Goal: Transaction & Acquisition: Purchase product/service

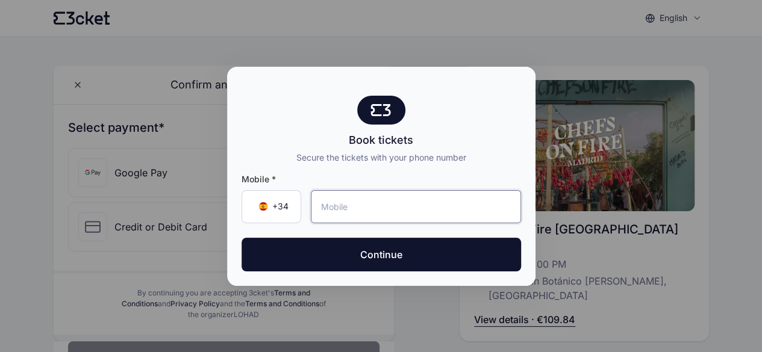
click at [364, 199] on input "tel" at bounding box center [416, 206] width 210 height 33
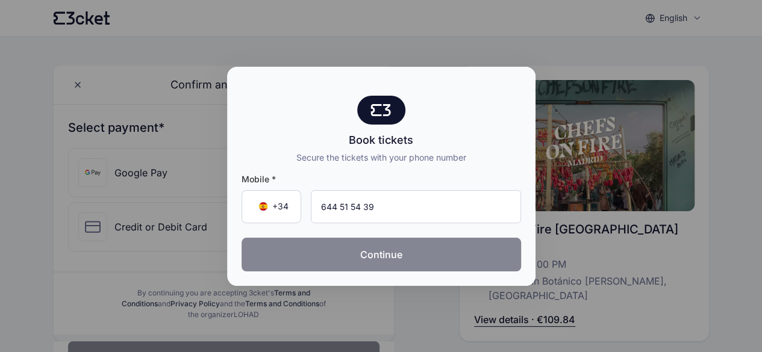
type input "644 51 54 39"
click at [381, 263] on button "Continue" at bounding box center [382, 255] width 280 height 34
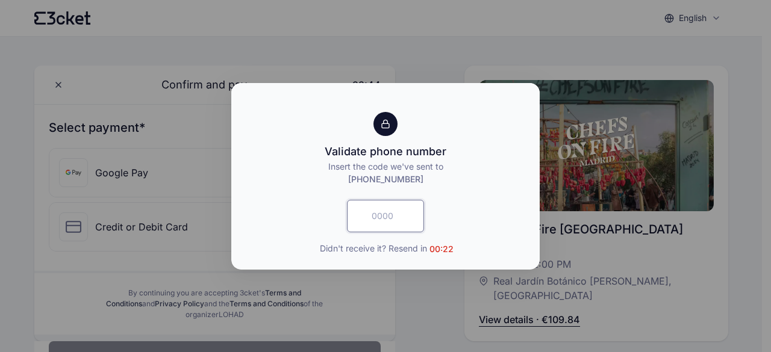
click at [396, 228] on input "text" at bounding box center [385, 216] width 77 height 33
type input "3772"
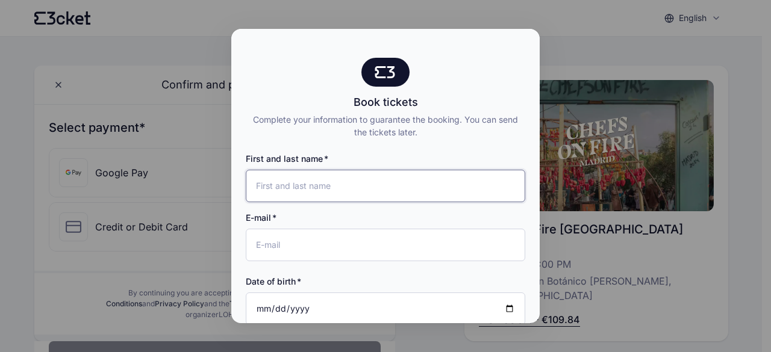
click at [392, 191] on input "First and last name" at bounding box center [386, 186] width 280 height 33
type input "Marta Osadchuk"
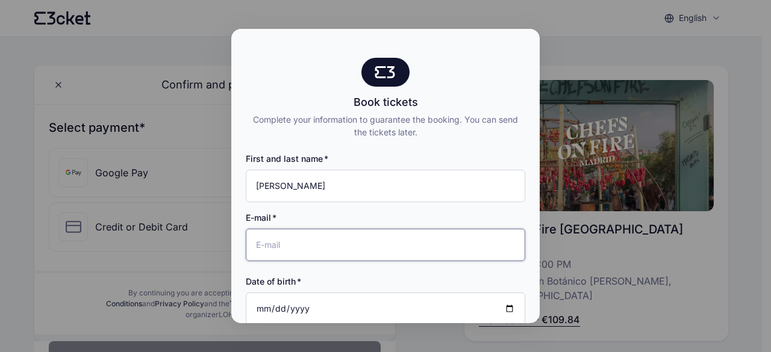
click at [348, 236] on input "E-mail" at bounding box center [386, 245] width 280 height 33
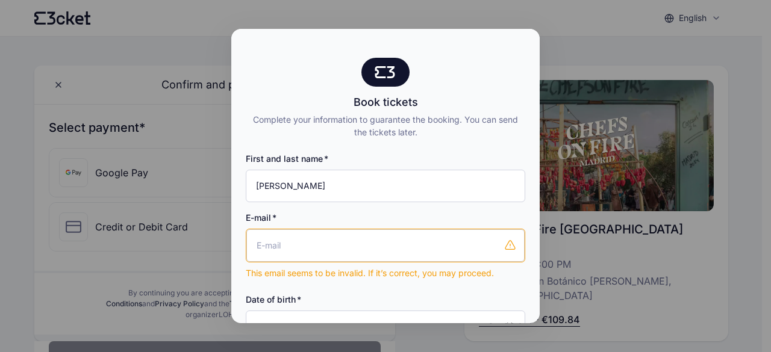
click at [275, 130] on div "Complete your information to guarantee the booking. You can send the tickets la…" at bounding box center [386, 125] width 280 height 25
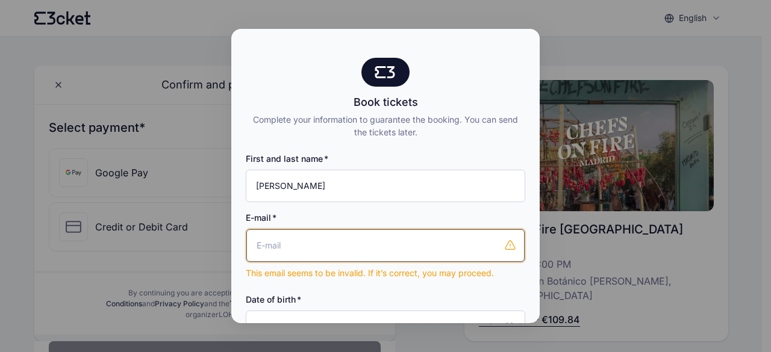
click at [318, 255] on input "E-mail" at bounding box center [385, 246] width 278 height 33
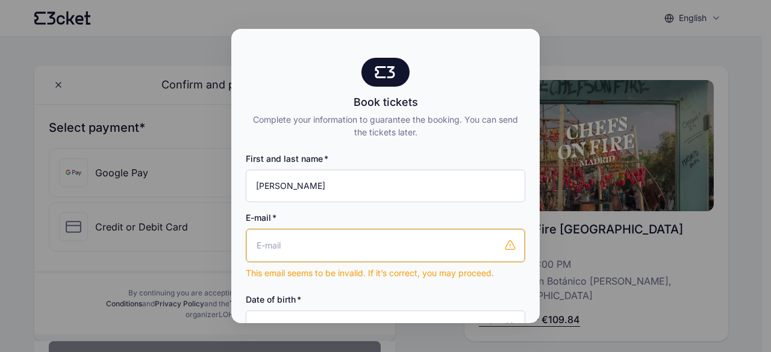
click at [270, 147] on div "First and last name Marta Osadchuk E-mail This email seems to be invalid. If it…" at bounding box center [386, 254] width 280 height 231
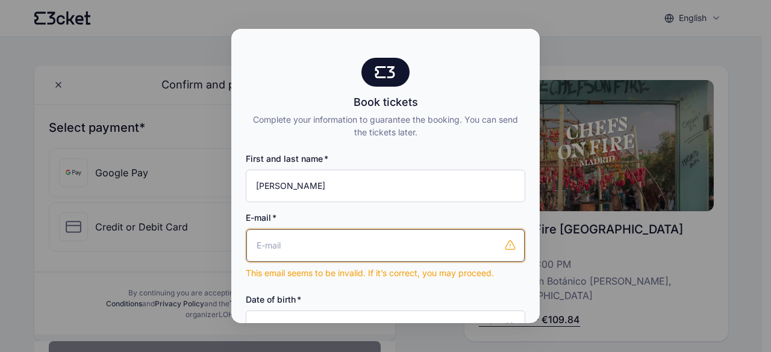
click at [284, 251] on input "E-mail" at bounding box center [385, 246] width 278 height 33
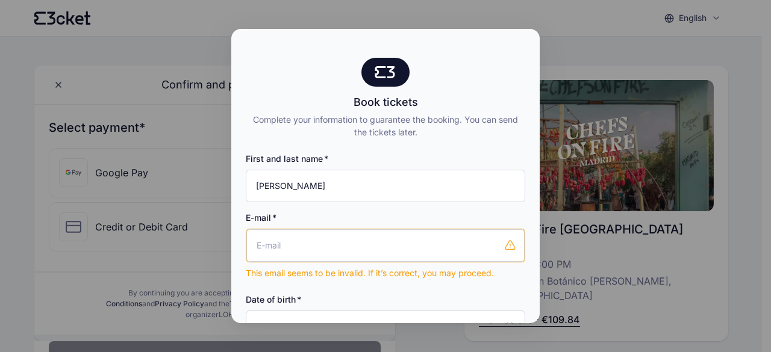
click at [289, 217] on div "E-mail" at bounding box center [386, 218] width 280 height 12
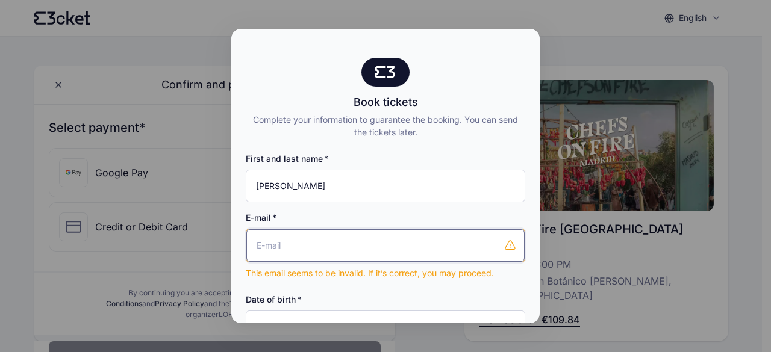
click at [294, 245] on input "E-mail" at bounding box center [385, 246] width 278 height 33
type input "[PERSON_NAME][EMAIL_ADDRESS][DOMAIN_NAME]"
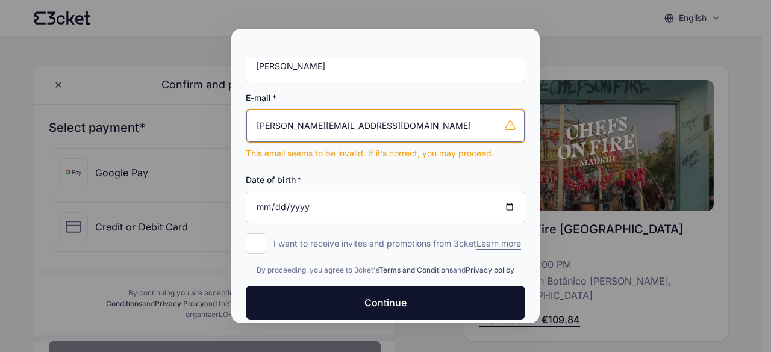
scroll to position [120, 0]
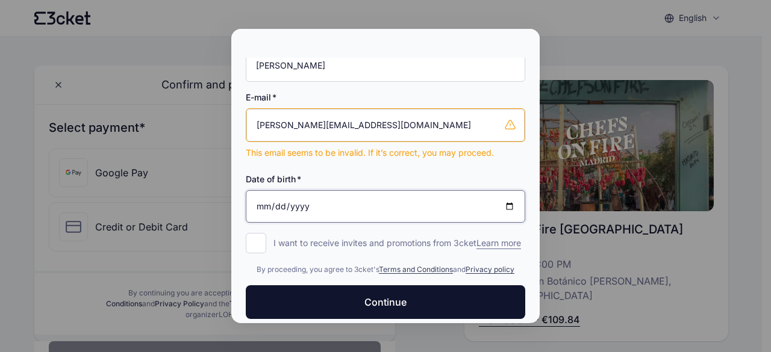
click at [334, 201] on input "Date of birth" at bounding box center [386, 206] width 280 height 33
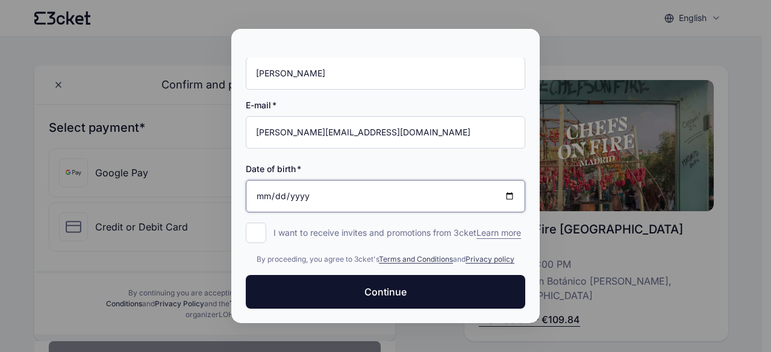
click at [269, 187] on input "Date of birth" at bounding box center [386, 196] width 280 height 33
click at [261, 186] on input "Date of birth" at bounding box center [386, 196] width 280 height 33
type input "1998-03-30"
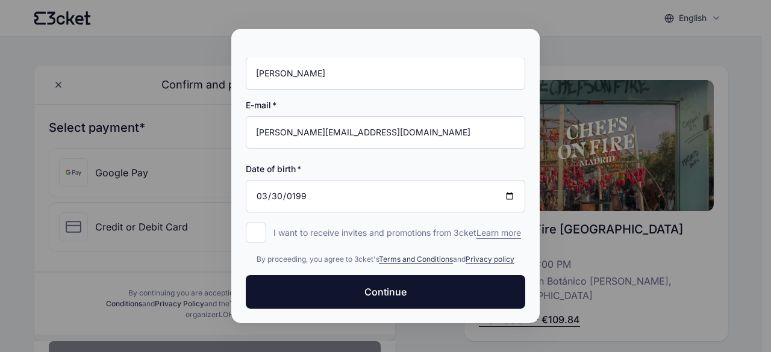
click at [348, 163] on div "Date of birth" at bounding box center [386, 169] width 280 height 12
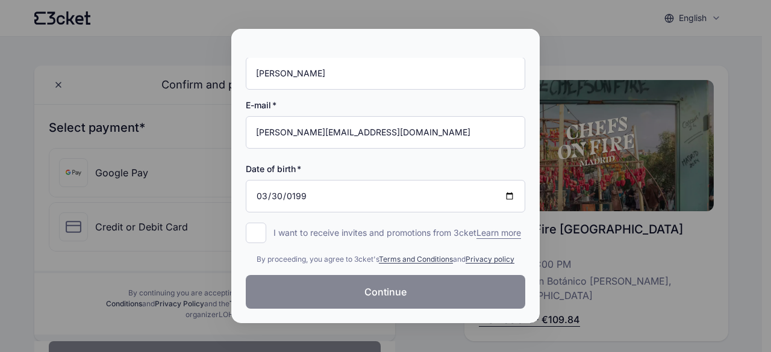
click at [388, 290] on span "Continue" at bounding box center [386, 292] width 42 height 14
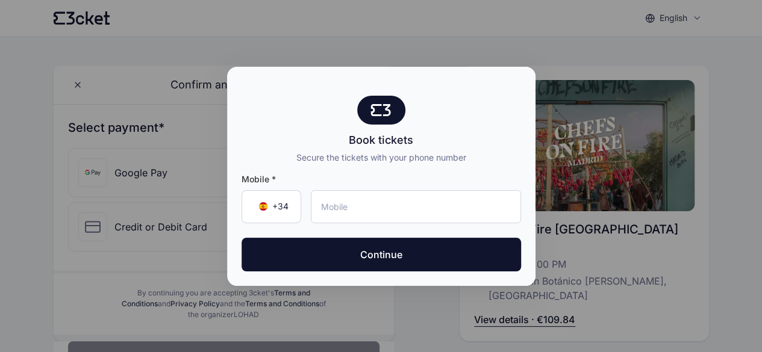
click at [188, 233] on div at bounding box center [381, 176] width 762 height 352
click at [386, 215] on input "tel" at bounding box center [416, 206] width 210 height 33
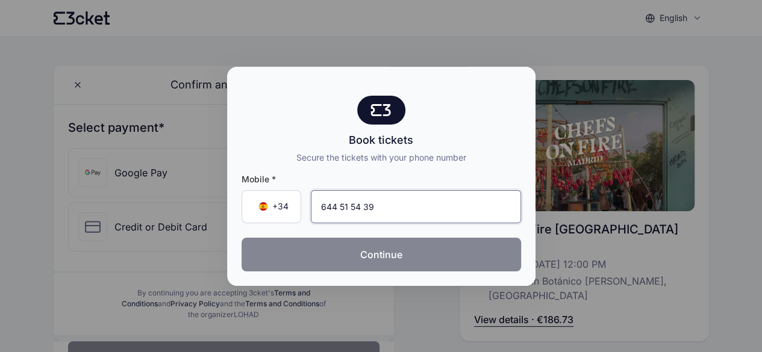
type input "644 51 54 39"
click at [388, 254] on button "Continue" at bounding box center [382, 255] width 280 height 34
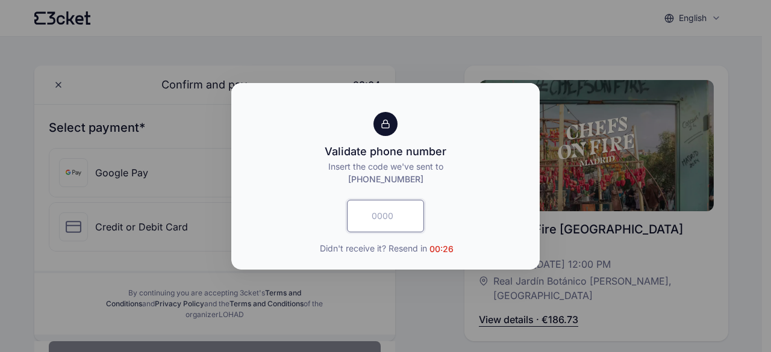
click at [393, 211] on input "text" at bounding box center [385, 216] width 77 height 33
type input "9481"
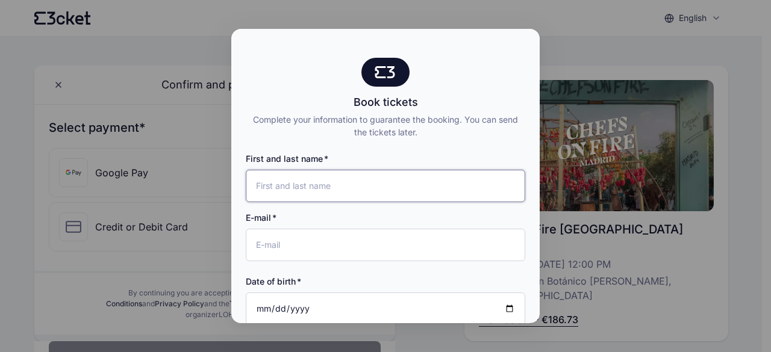
click at [389, 187] on input "First and last name" at bounding box center [386, 186] width 280 height 33
type input "[PERSON_NAME]"
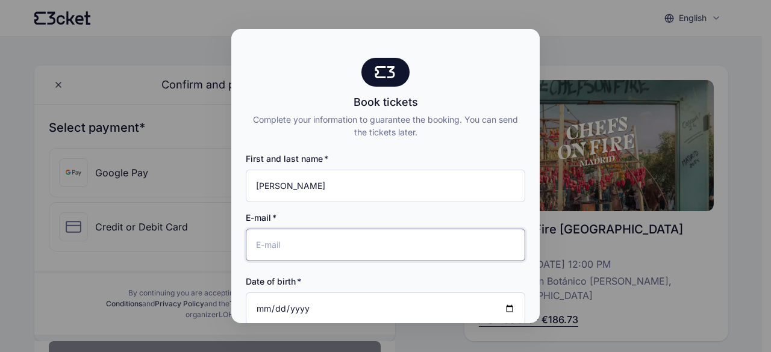
click at [370, 249] on input "E-mail" at bounding box center [386, 245] width 280 height 33
type input "[PERSON_NAME][EMAIL_ADDRESS][DOMAIN_NAME]"
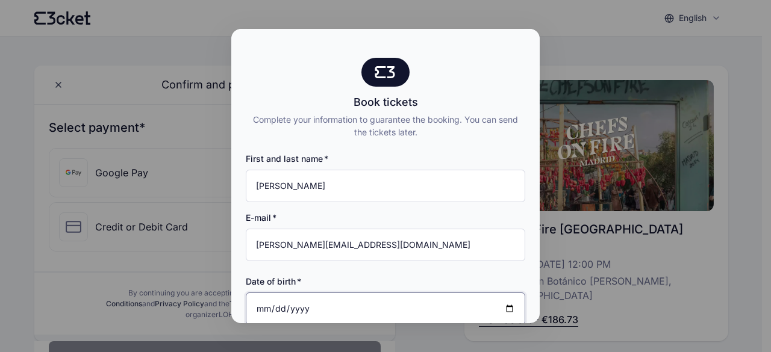
click at [335, 304] on input "Date of birth" at bounding box center [386, 309] width 280 height 33
click at [335, 307] on input "Date of birth" at bounding box center [386, 309] width 280 height 33
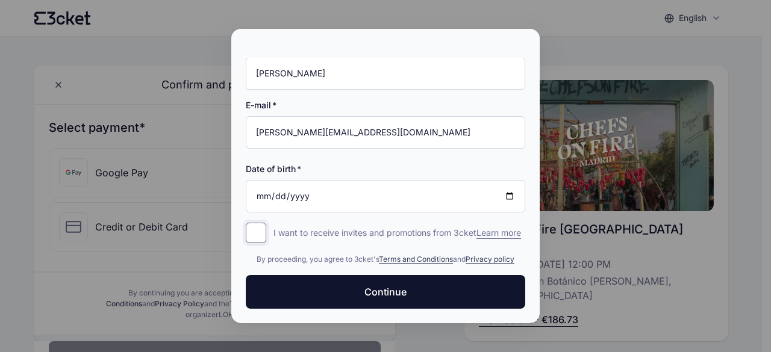
click at [257, 223] on input "I want to receive invites and promotions from 3cket Learn more form.register.op…" at bounding box center [256, 233] width 20 height 20
checkbox input "true"
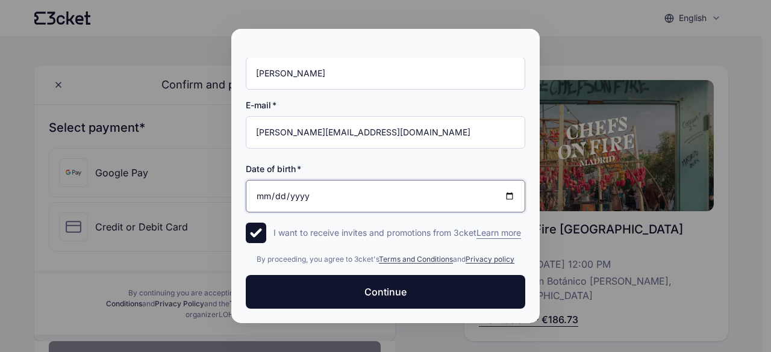
click at [290, 186] on input "Date of birth" at bounding box center [386, 196] width 280 height 33
click at [253, 185] on input "Date of birth" at bounding box center [386, 196] width 280 height 33
click at [258, 188] on input "Date of birth" at bounding box center [386, 196] width 280 height 33
type input "0031-01-30"
click at [277, 186] on input "Date of birth" at bounding box center [386, 196] width 280 height 33
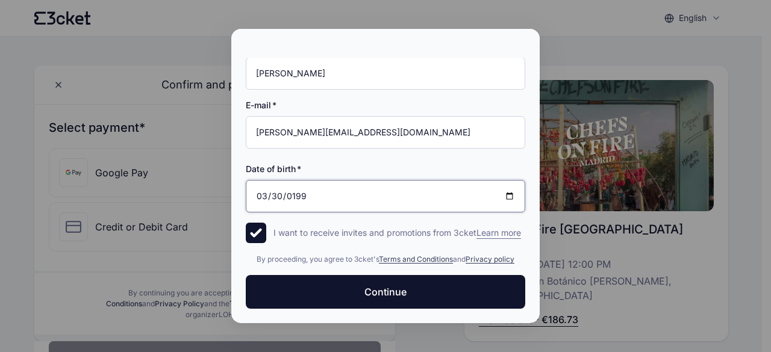
type input "1998-03-30"
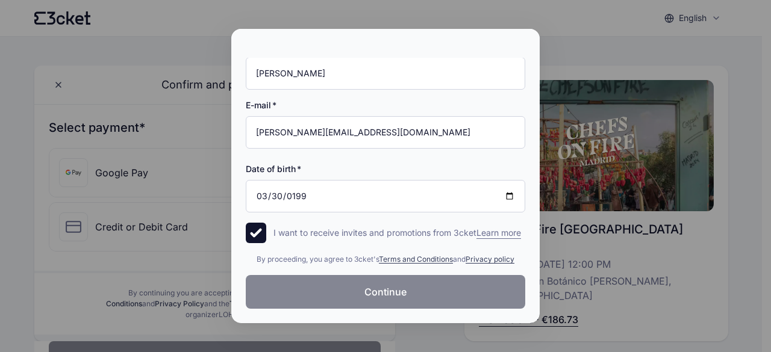
click at [331, 290] on button "Continue" at bounding box center [386, 292] width 280 height 34
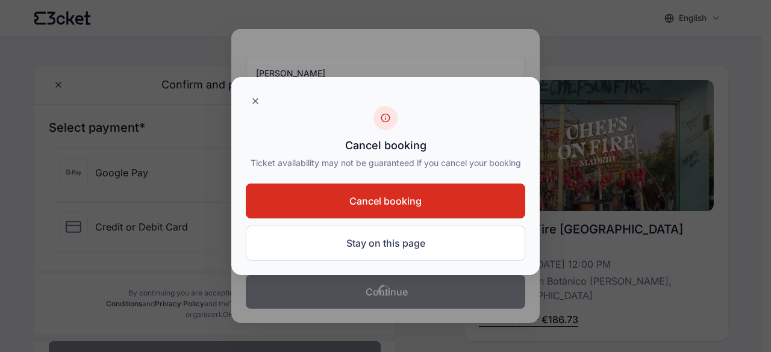
click at [423, 192] on button "Cancel booking" at bounding box center [386, 201] width 280 height 35
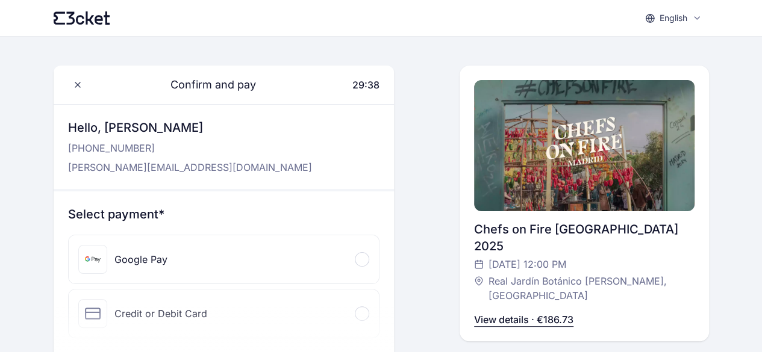
drag, startPoint x: 578, startPoint y: 246, endPoint x: 616, endPoint y: 244, distance: 38.0
click at [566, 257] on span "[DATE] 12:00 PM" at bounding box center [528, 264] width 78 height 14
click at [558, 313] on p "View details · €186.73" at bounding box center [523, 320] width 99 height 14
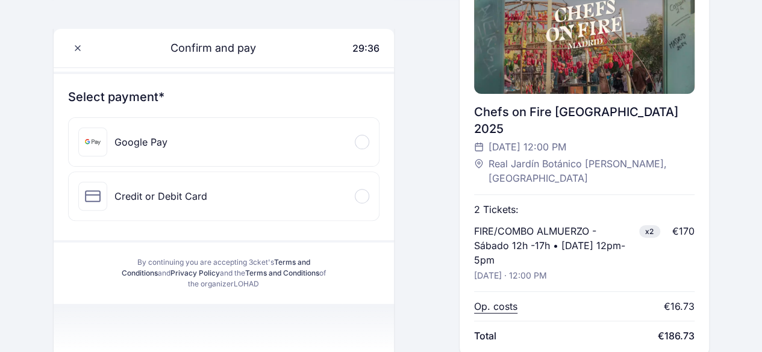
scroll to position [120, 0]
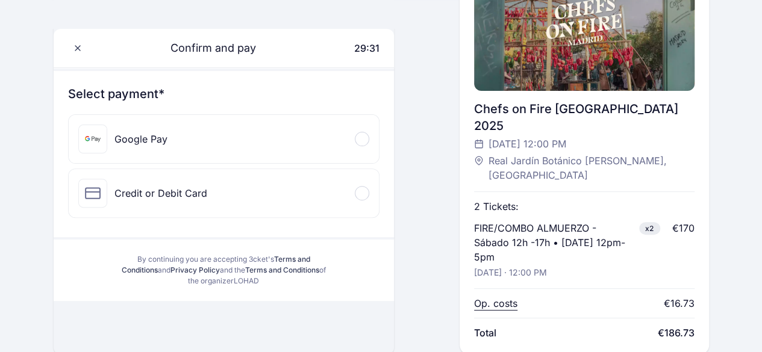
drag, startPoint x: 527, startPoint y: 210, endPoint x: 617, endPoint y: 215, distance: 90.5
click at [617, 221] on p "FIRE/COMBO ALMUERZO - Sábado 12h -17h • Saturday 12pm-5pm" at bounding box center [554, 242] width 160 height 43
click at [625, 221] on p "FIRE/COMBO ALMUERZO - Sábado 12h -17h • Saturday 12pm-5pm" at bounding box center [554, 242] width 160 height 43
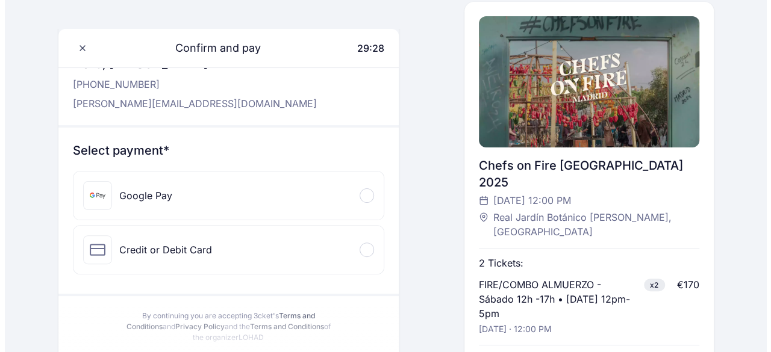
scroll to position [0, 0]
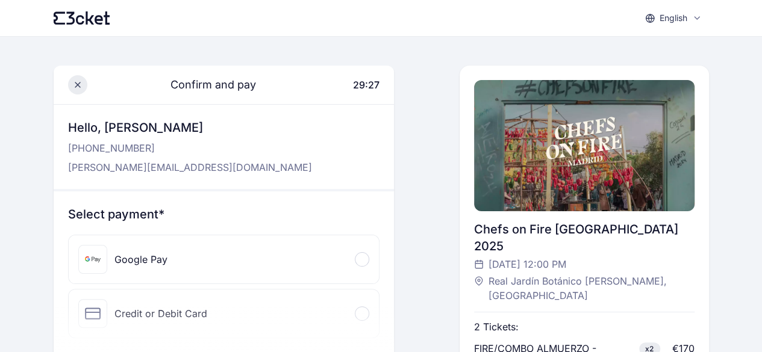
click at [73, 83] on icon at bounding box center [78, 85] width 10 height 10
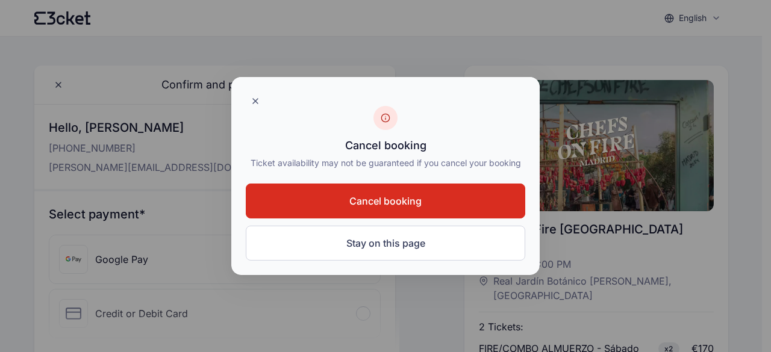
click at [368, 198] on span "Cancel booking" at bounding box center [385, 201] width 72 height 14
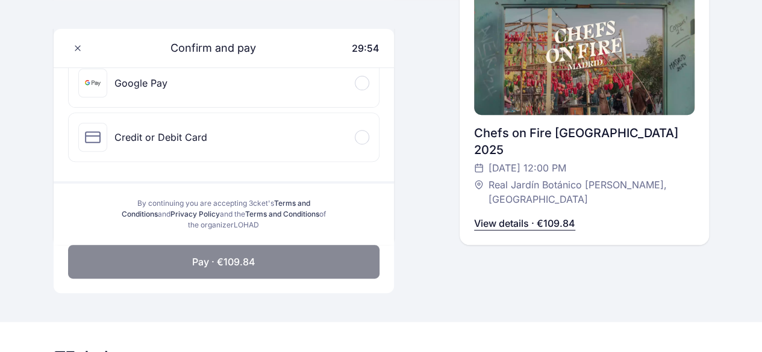
scroll to position [181, 0]
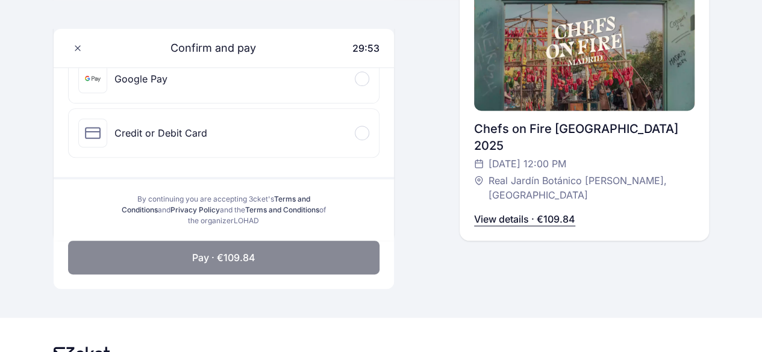
click at [533, 216] on p "View details · €109.84" at bounding box center [524, 219] width 101 height 14
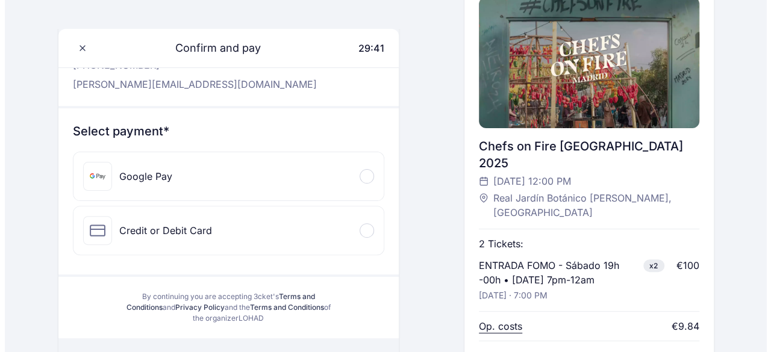
scroll to position [120, 0]
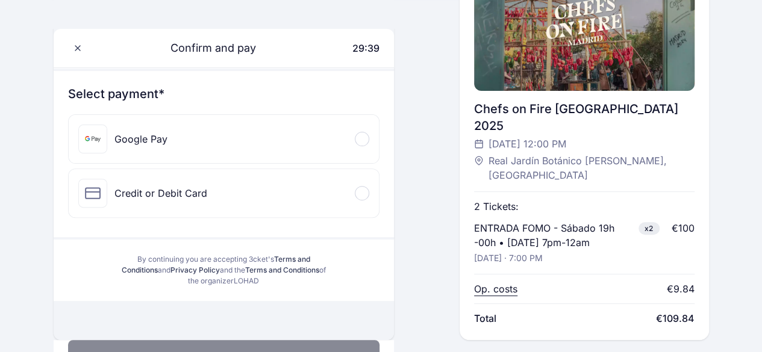
click at [517, 282] on p "Op. costs" at bounding box center [495, 289] width 43 height 14
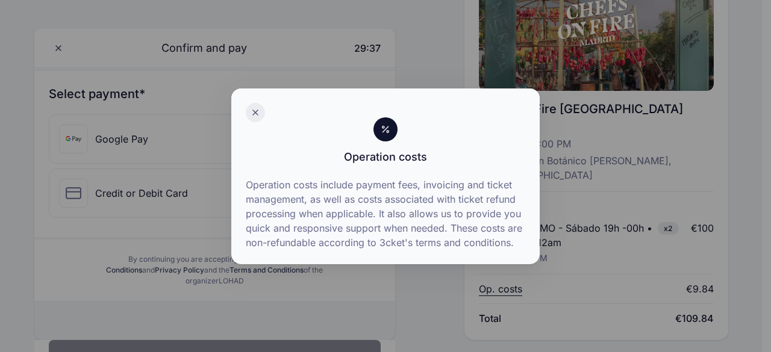
click at [256, 110] on icon at bounding box center [256, 113] width 10 height 10
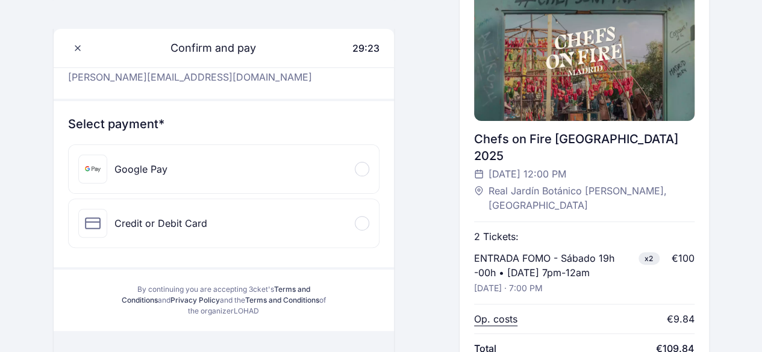
scroll to position [181, 0]
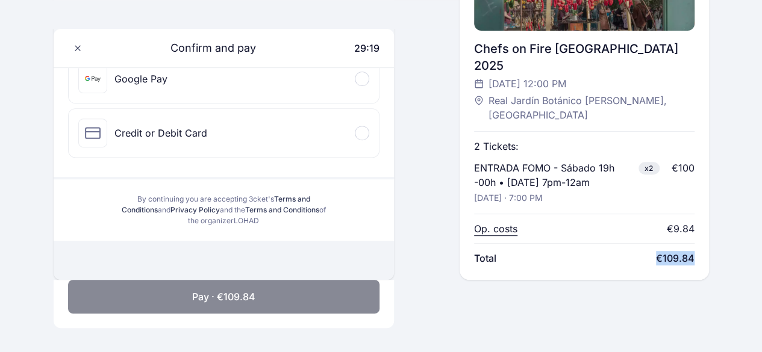
drag, startPoint x: 677, startPoint y: 225, endPoint x: 716, endPoint y: 225, distance: 38.6
click at [709, 225] on div "Chefs on Fire Madrid 2025 Saturday, 4 Oct at 12:00 PM Real Jardín Botánico Alfo…" at bounding box center [584, 82] width 249 height 395
click at [709, 227] on div "Chefs on Fire Madrid 2025 Saturday, 4 Oct at 12:00 PM Real Jardín Botánico Alfo…" at bounding box center [584, 82] width 249 height 395
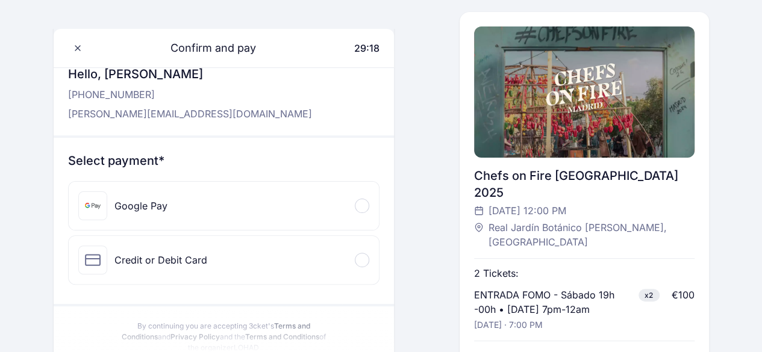
scroll to position [0, 0]
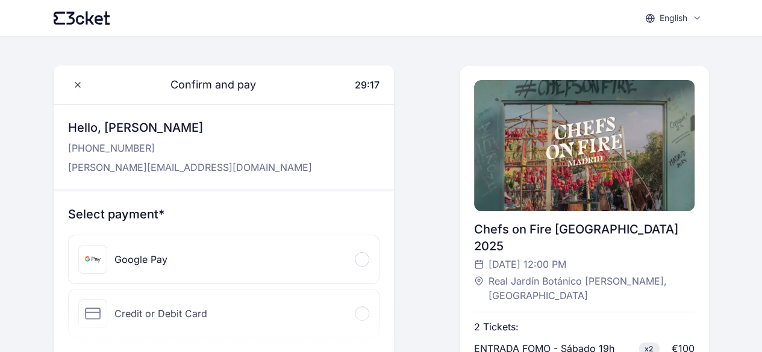
click at [199, 95] on div "Confirm and pay 29:17" at bounding box center [224, 85] width 341 height 39
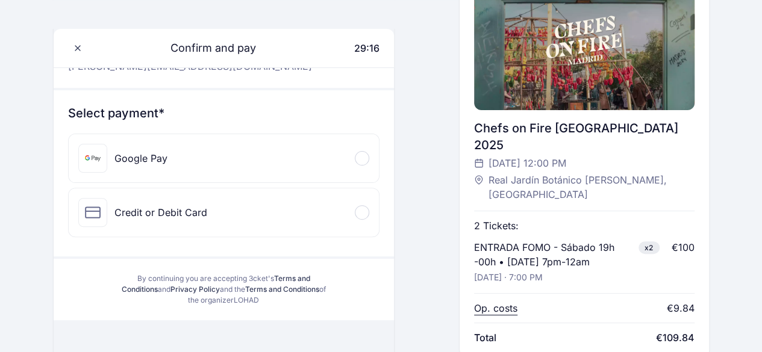
scroll to position [120, 0]
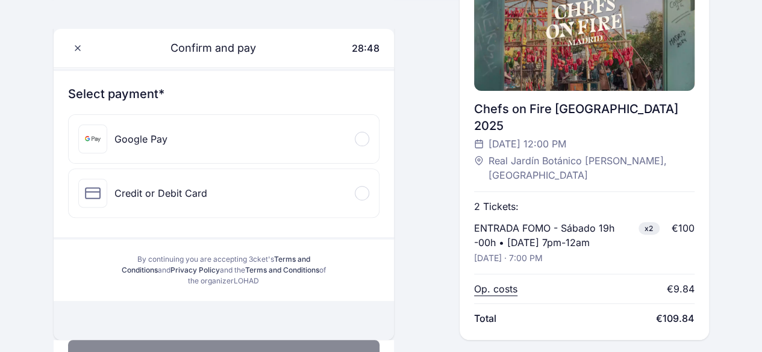
click at [242, 135] on div "Google Pay" at bounding box center [224, 139] width 311 height 48
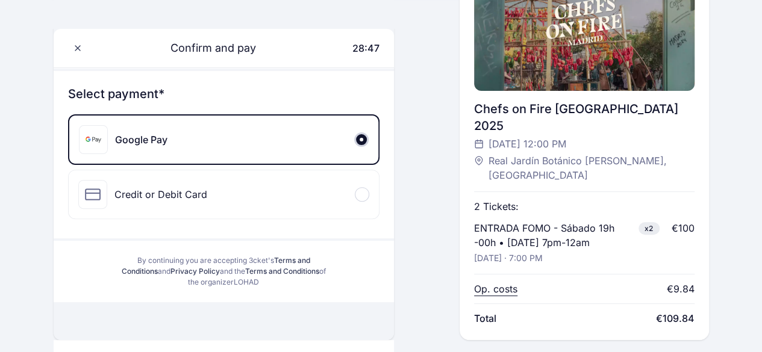
click at [255, 181] on div "Credit or Debit Card" at bounding box center [224, 195] width 311 height 48
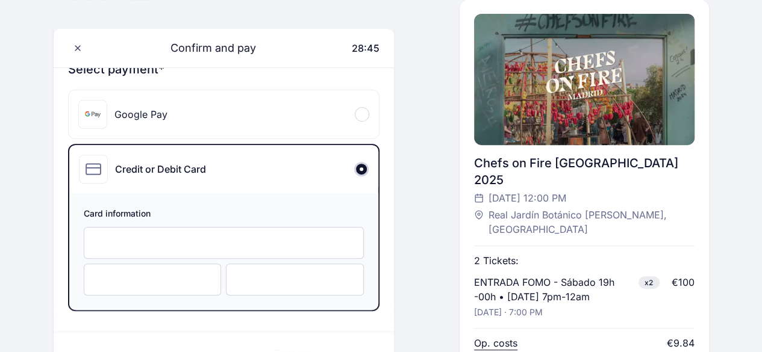
scroll to position [0, 0]
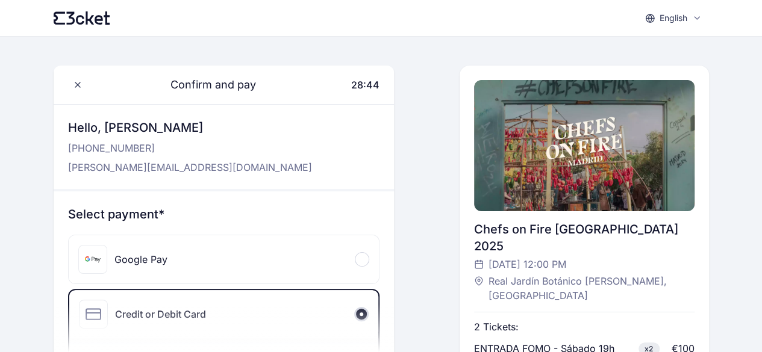
click at [176, 255] on div "Google Pay" at bounding box center [224, 260] width 311 height 48
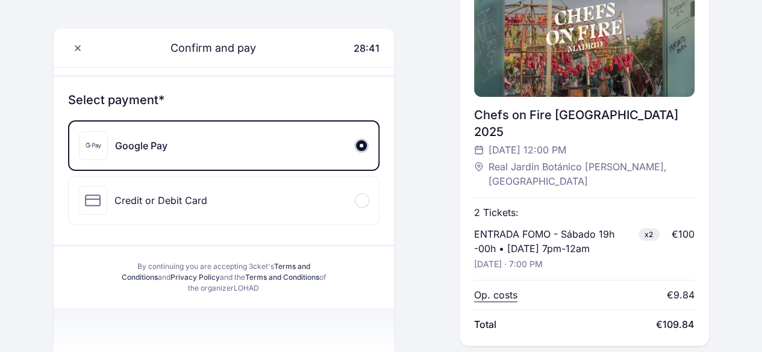
scroll to position [181, 0]
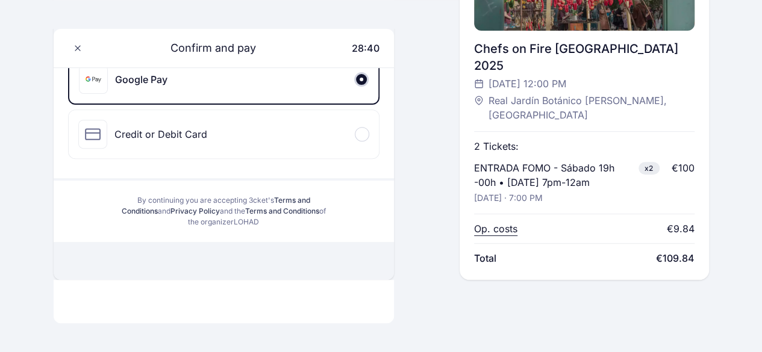
click at [660, 162] on span "x2" at bounding box center [649, 168] width 21 height 13
click at [628, 161] on p "ENTRADA FOMO - Sábado 19h -00h • [DATE] 7pm-12am" at bounding box center [554, 175] width 160 height 29
click at [600, 161] on p "ENTRADA FOMO - Sábado 19h -00h • [DATE] 7pm-12am" at bounding box center [554, 175] width 160 height 29
click at [590, 161] on p "ENTRADA FOMO - Sábado 19h -00h • [DATE] 7pm-12am" at bounding box center [554, 175] width 160 height 29
click at [562, 174] on div "2 Tickets: ENTRADA FOMO - Sábado 19h -00h • Saturday 7pm-12am x2 Saturday, 4 Oc…" at bounding box center [584, 195] width 220 height 142
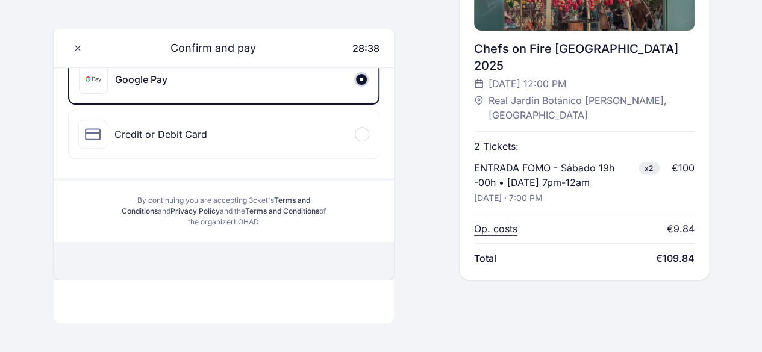
click at [493, 222] on p "Op. costs" at bounding box center [495, 229] width 43 height 14
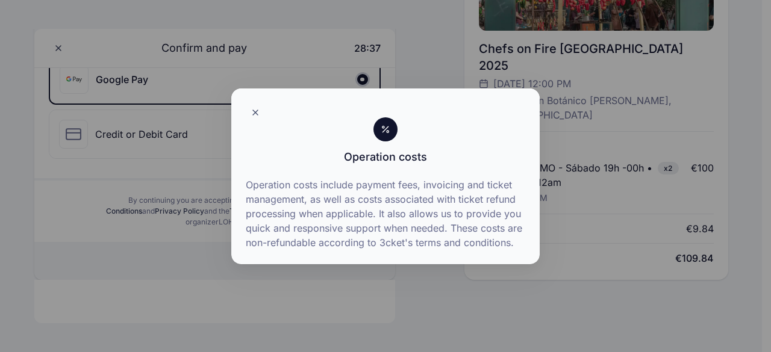
click at [375, 222] on div "Operation costs include payment fees, invoicing and ticket management, as well …" at bounding box center [386, 214] width 280 height 72
click at [336, 221] on div "Operation costs include payment fees, invoicing and ticket management, as well …" at bounding box center [386, 214] width 280 height 72
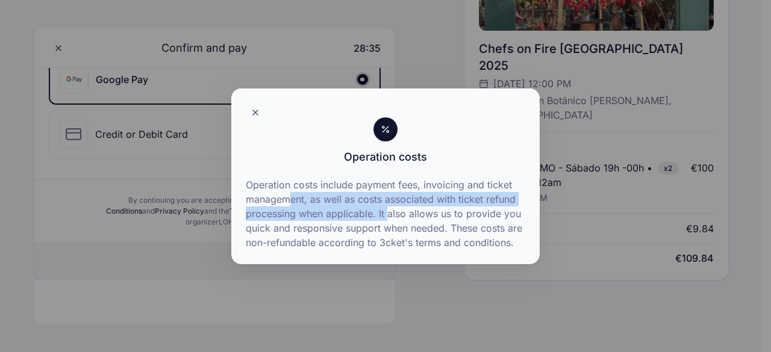
drag, startPoint x: 292, startPoint y: 200, endPoint x: 389, endPoint y: 214, distance: 98.7
click at [389, 214] on div "Operation costs include payment fees, invoicing and ticket management, as well …" at bounding box center [386, 214] width 280 height 72
click at [384, 208] on div "Operation costs include payment fees, invoicing and ticket management, as well …" at bounding box center [386, 214] width 280 height 72
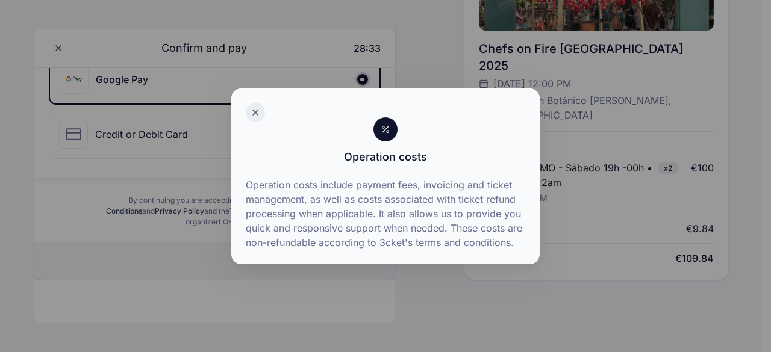
click at [248, 110] on div at bounding box center [255, 112] width 19 height 19
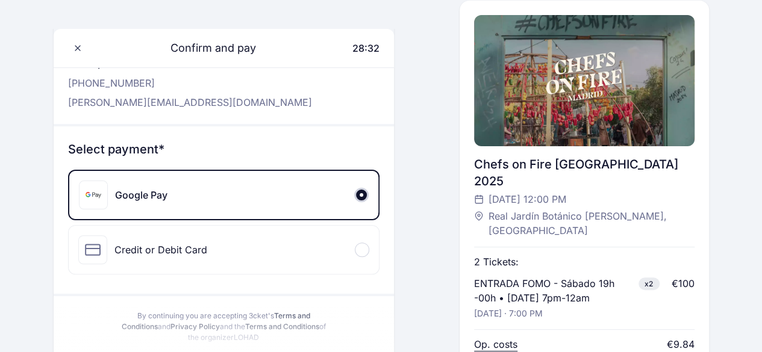
scroll to position [0, 0]
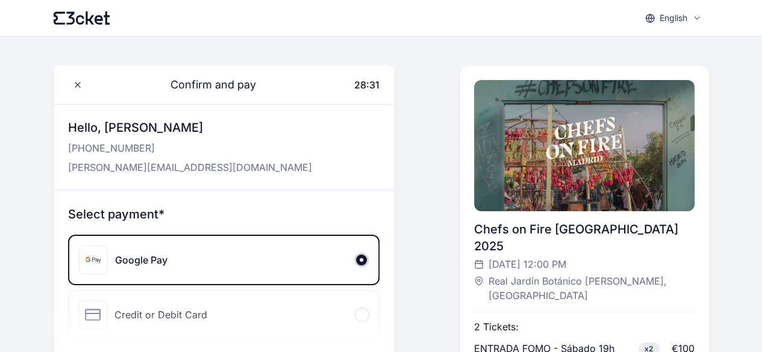
click at [497, 235] on div "Chefs on Fire [GEOGRAPHIC_DATA] 2025" at bounding box center [584, 238] width 220 height 34
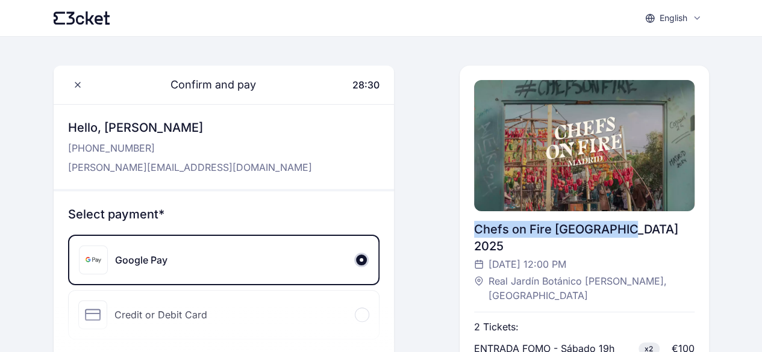
drag, startPoint x: 480, startPoint y: 228, endPoint x: 652, endPoint y: 228, distance: 172.3
click at [652, 228] on div "Chefs on Fire [GEOGRAPHIC_DATA] 2025" at bounding box center [584, 238] width 220 height 34
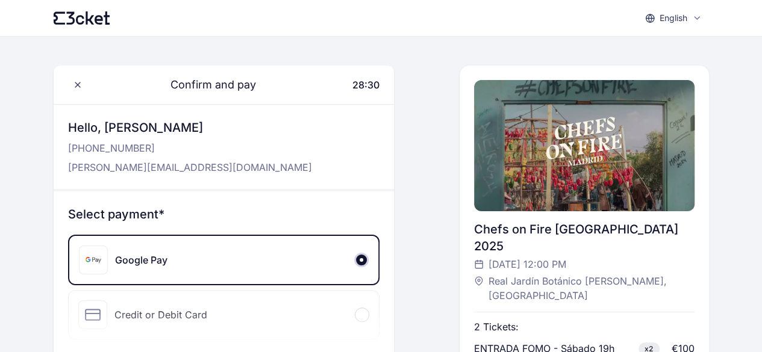
click at [459, 210] on div "Confirm and pay 28:30 Hello, Marta Osadchuk +346 445 154 39 osadchuk.martaa@gma…" at bounding box center [382, 263] width 656 height 395
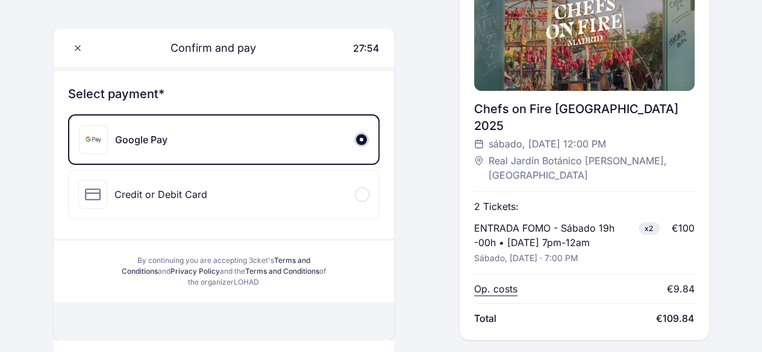
click at [174, 187] on div "Credit or Debit Card" at bounding box center [160, 194] width 93 height 14
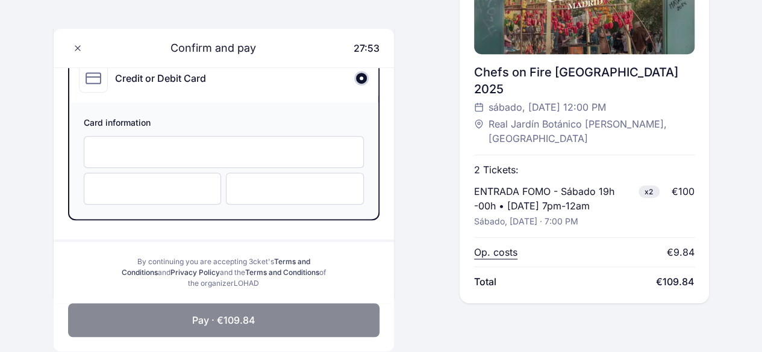
scroll to position [241, 0]
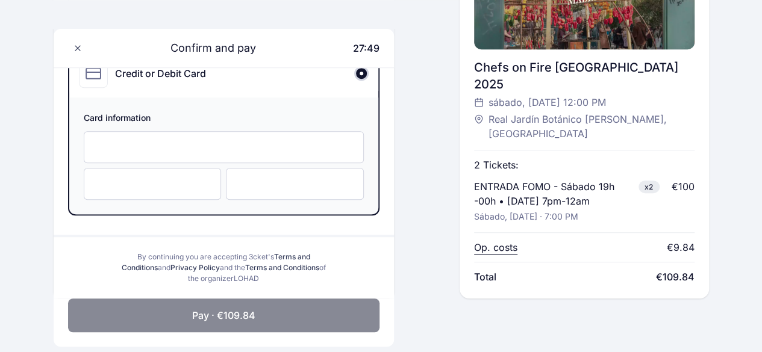
click at [216, 152] on div at bounding box center [224, 147] width 281 height 32
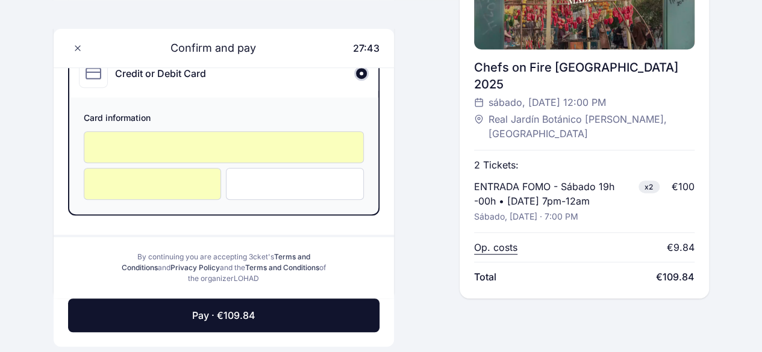
click at [264, 155] on div at bounding box center [224, 147] width 281 height 32
click at [393, 171] on div "Select payment* Google Pay Credit or Debit Card Card information" at bounding box center [224, 93] width 341 height 284
click at [417, 190] on div "Confirm and pay 27:42 Hello, Marta Osadchuk +346 445 154 39 osadchuk.martaa@gma…" at bounding box center [382, 62] width 656 height 474
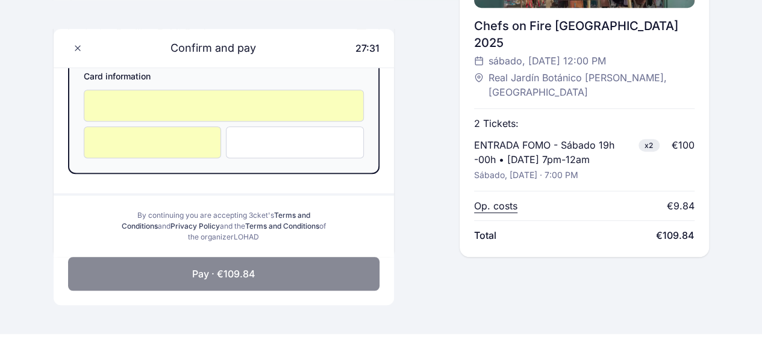
scroll to position [301, 0]
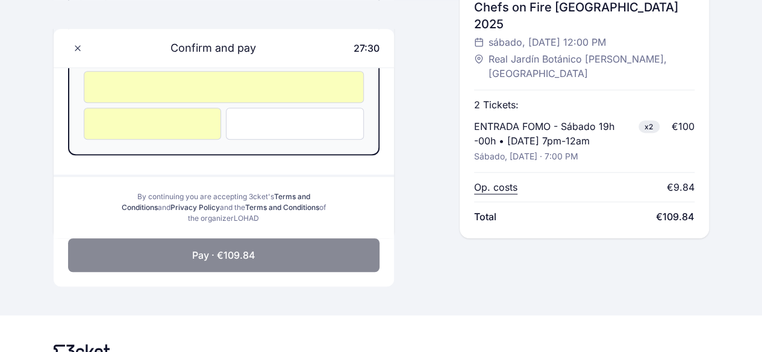
click at [261, 252] on button "Pay · €109.84" at bounding box center [224, 256] width 312 height 34
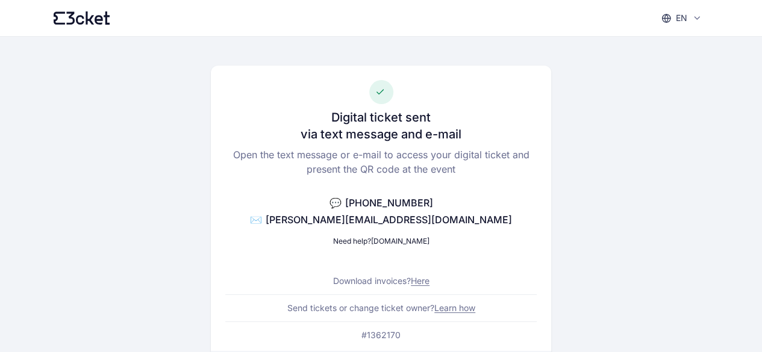
scroll to position [241, 0]
